Goal: Check status: Check status

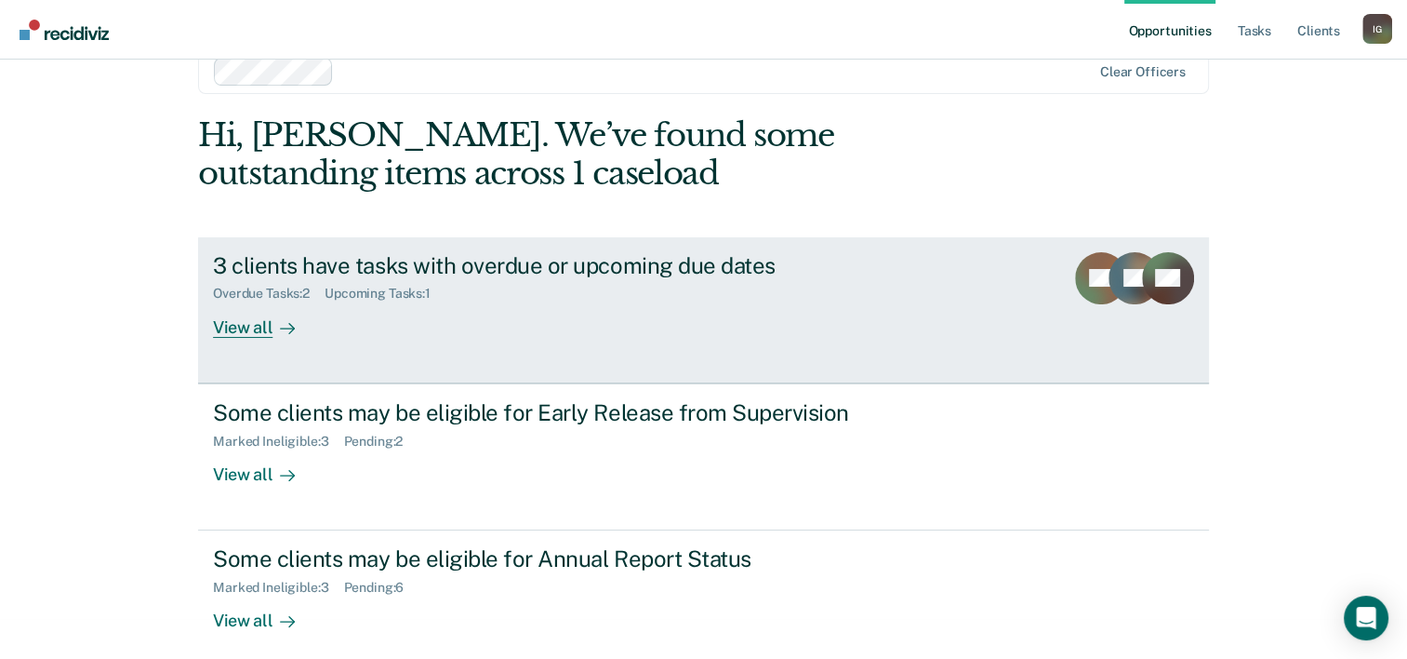
scroll to position [57, 0]
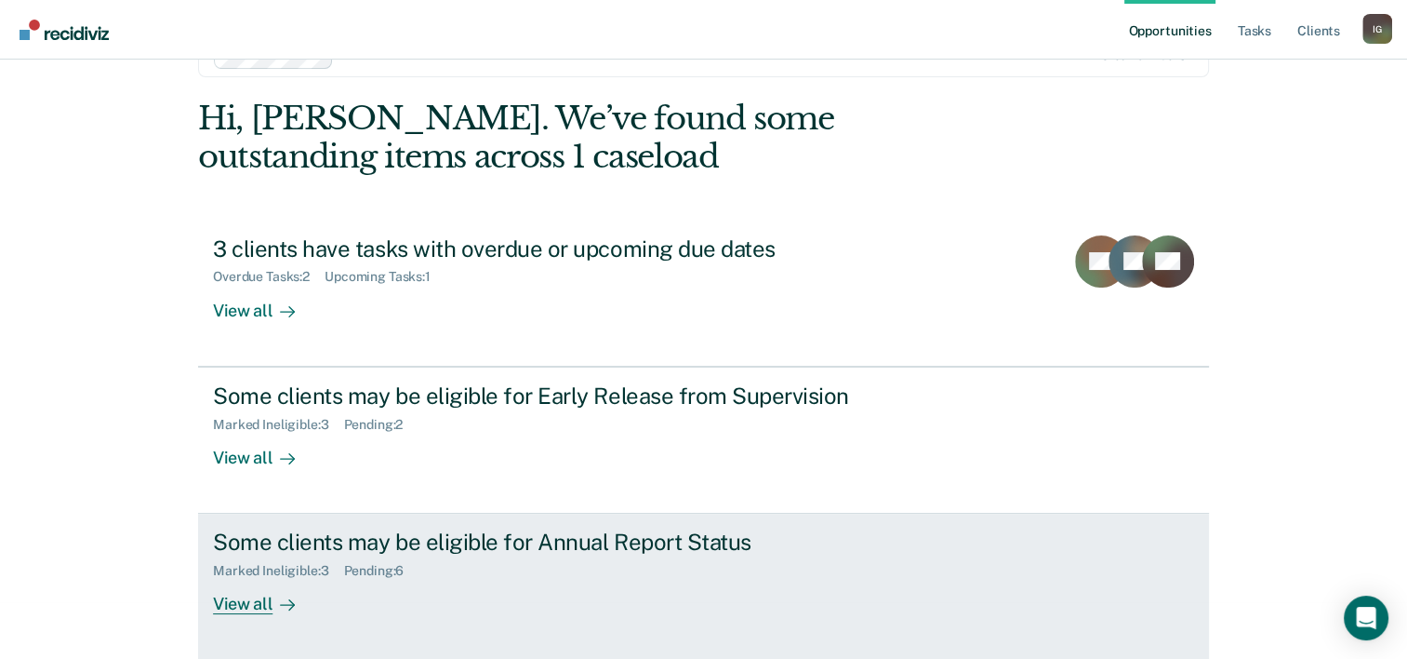
click at [862, 562] on div "Some clients may be eligible for Annual Report Status Marked Ineligible : 3 Pen…" at bounding box center [562, 571] width 698 height 86
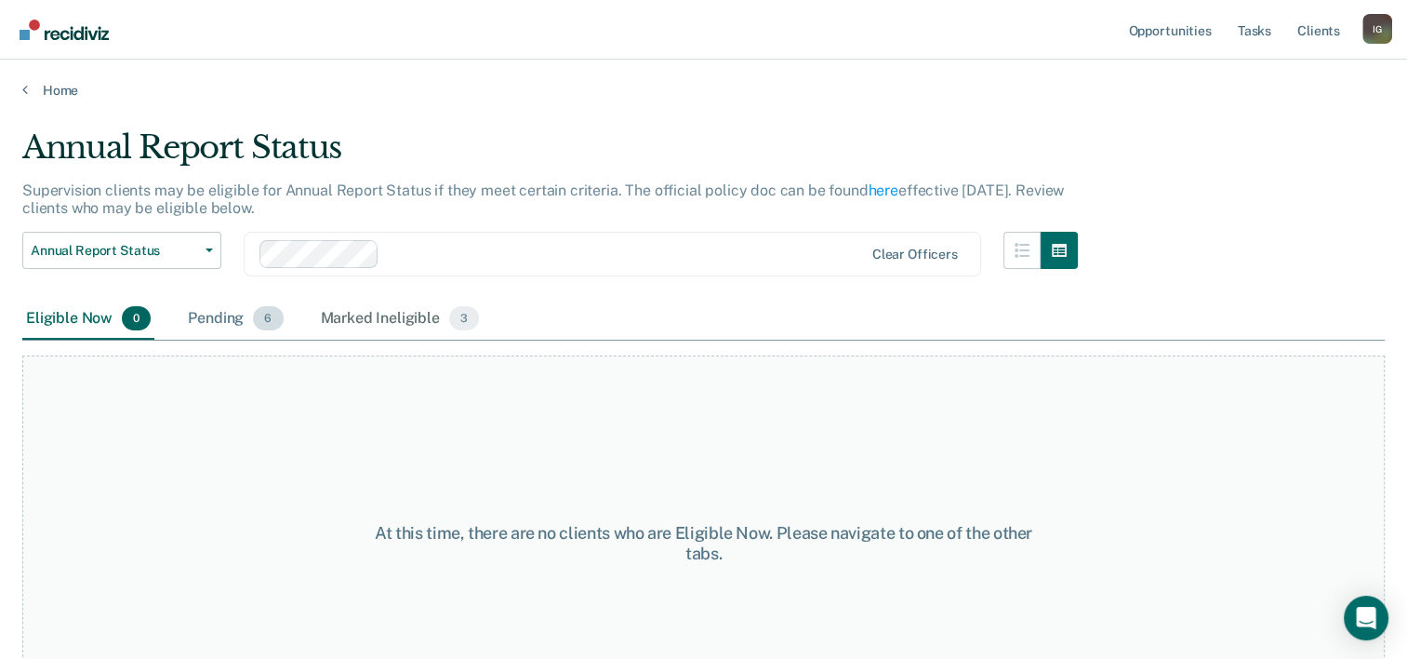
click at [260, 315] on span "6" at bounding box center [268, 318] width 30 height 24
